Goal: Check status: Check status

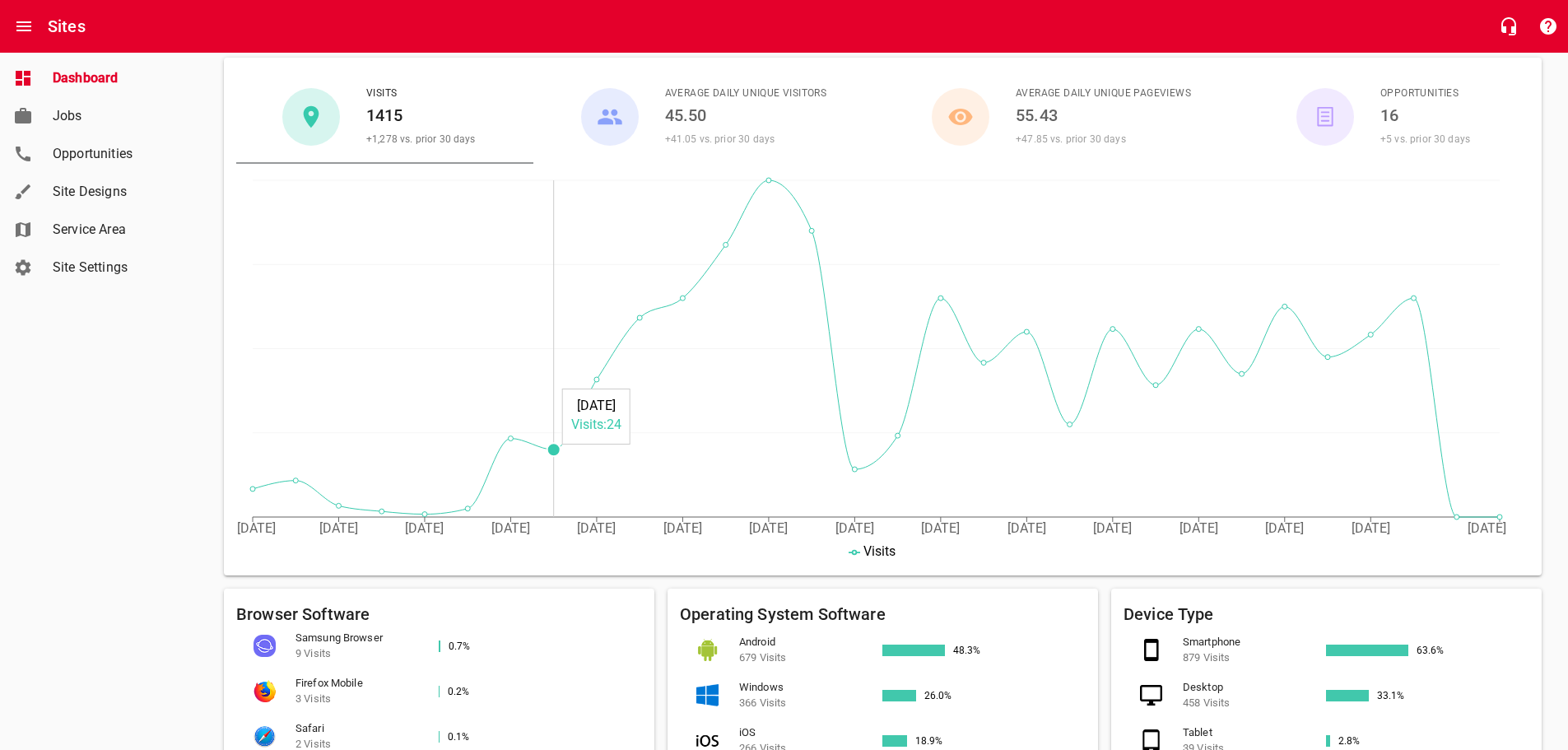
scroll to position [157, 0]
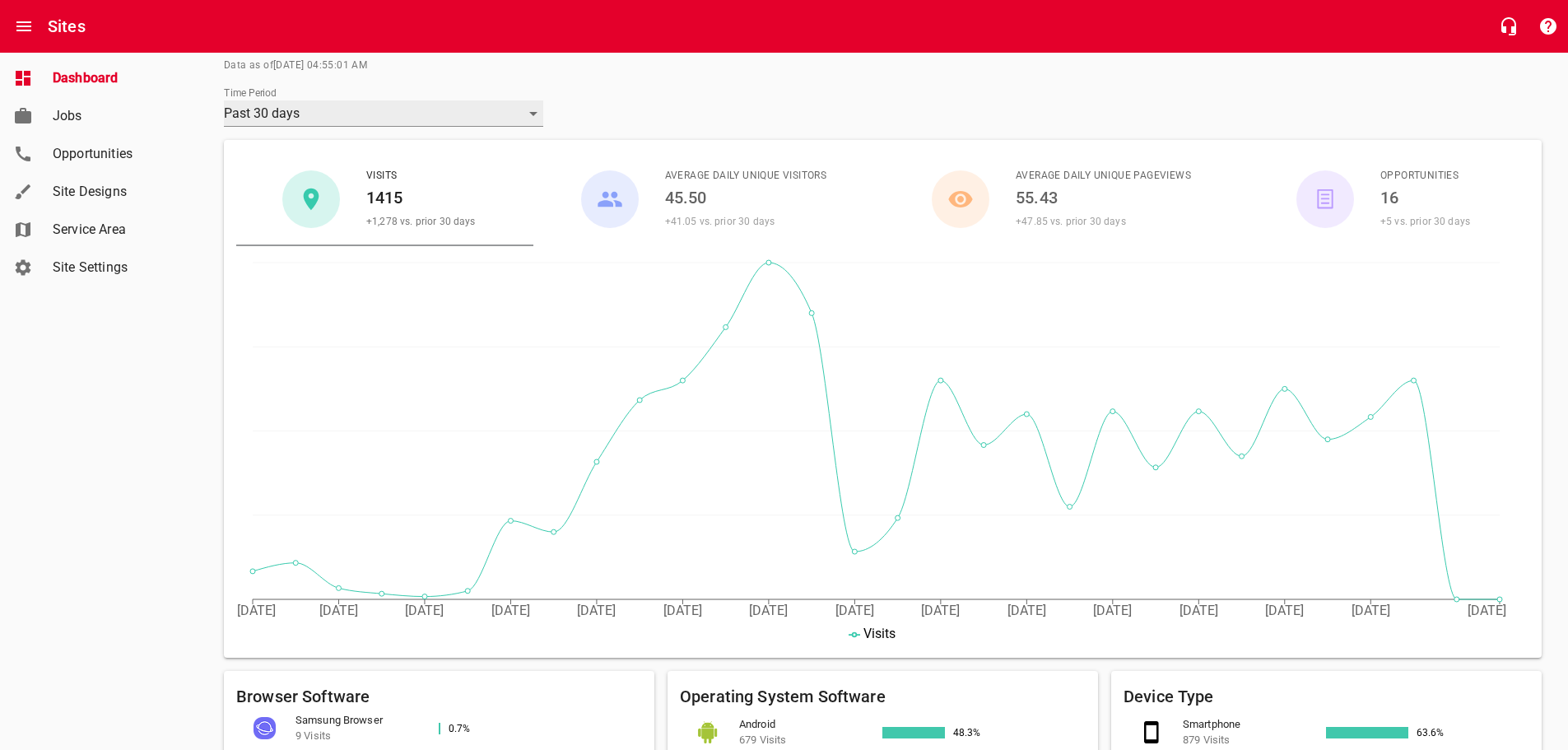
click at [524, 106] on div "Past 30 days" at bounding box center [383, 113] width 319 height 26
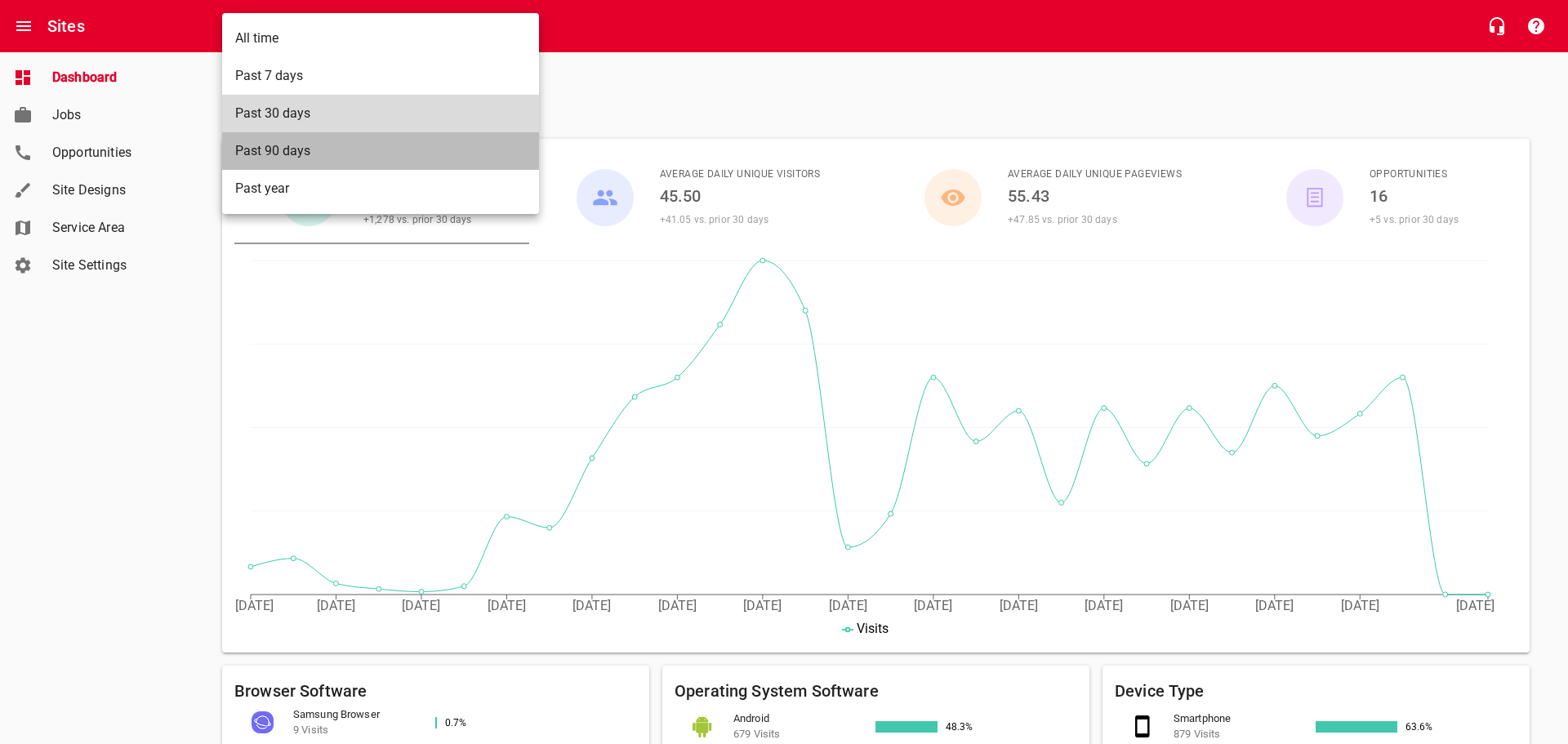
click at [439, 148] on li "Past 90 days" at bounding box center [380, 151] width 317 height 37
